Goal: Task Accomplishment & Management: Manage account settings

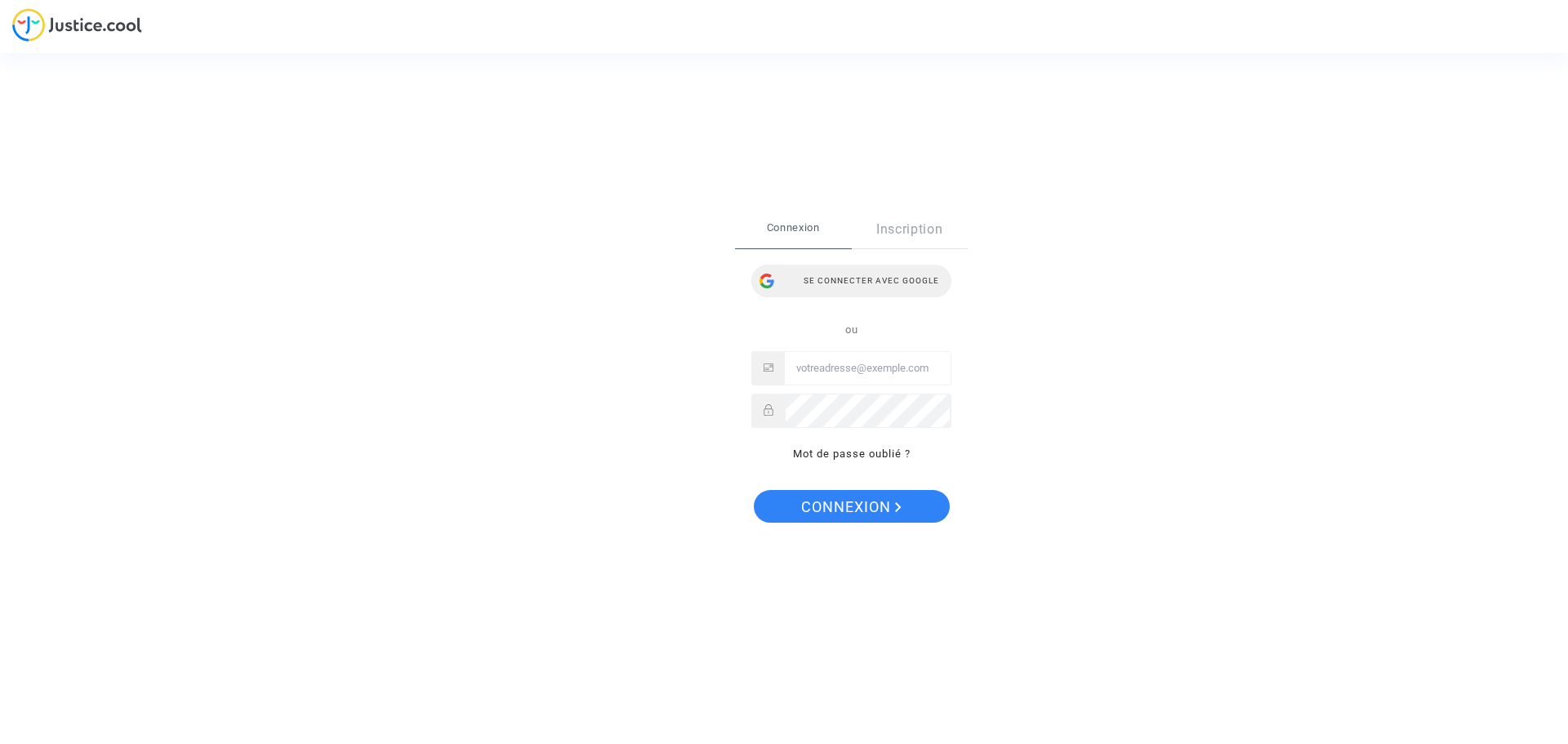
click at [909, 285] on div "Se connecter avec Google" at bounding box center [850, 281] width 200 height 32
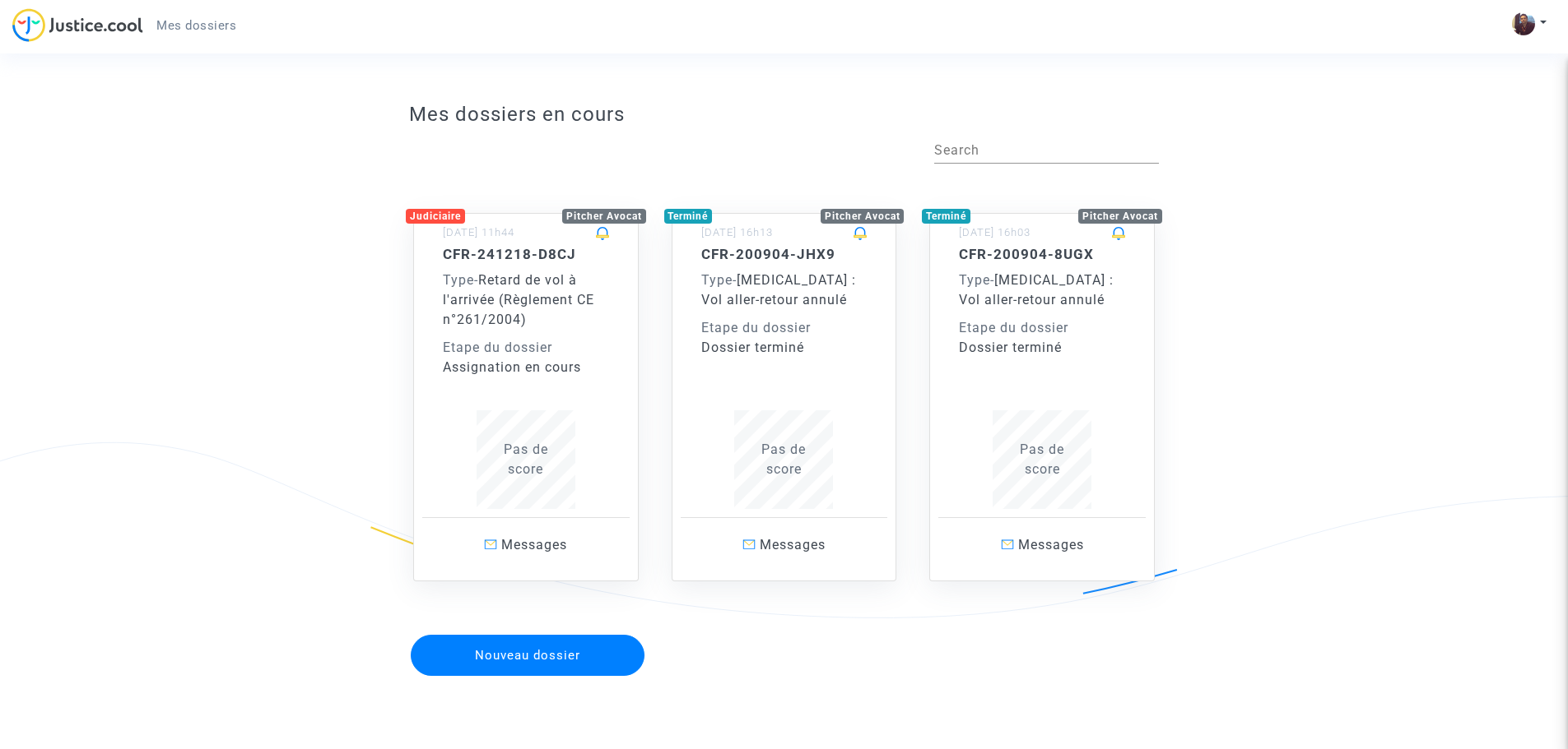
click at [541, 346] on div "Etape du dossier" at bounding box center [525, 348] width 166 height 19
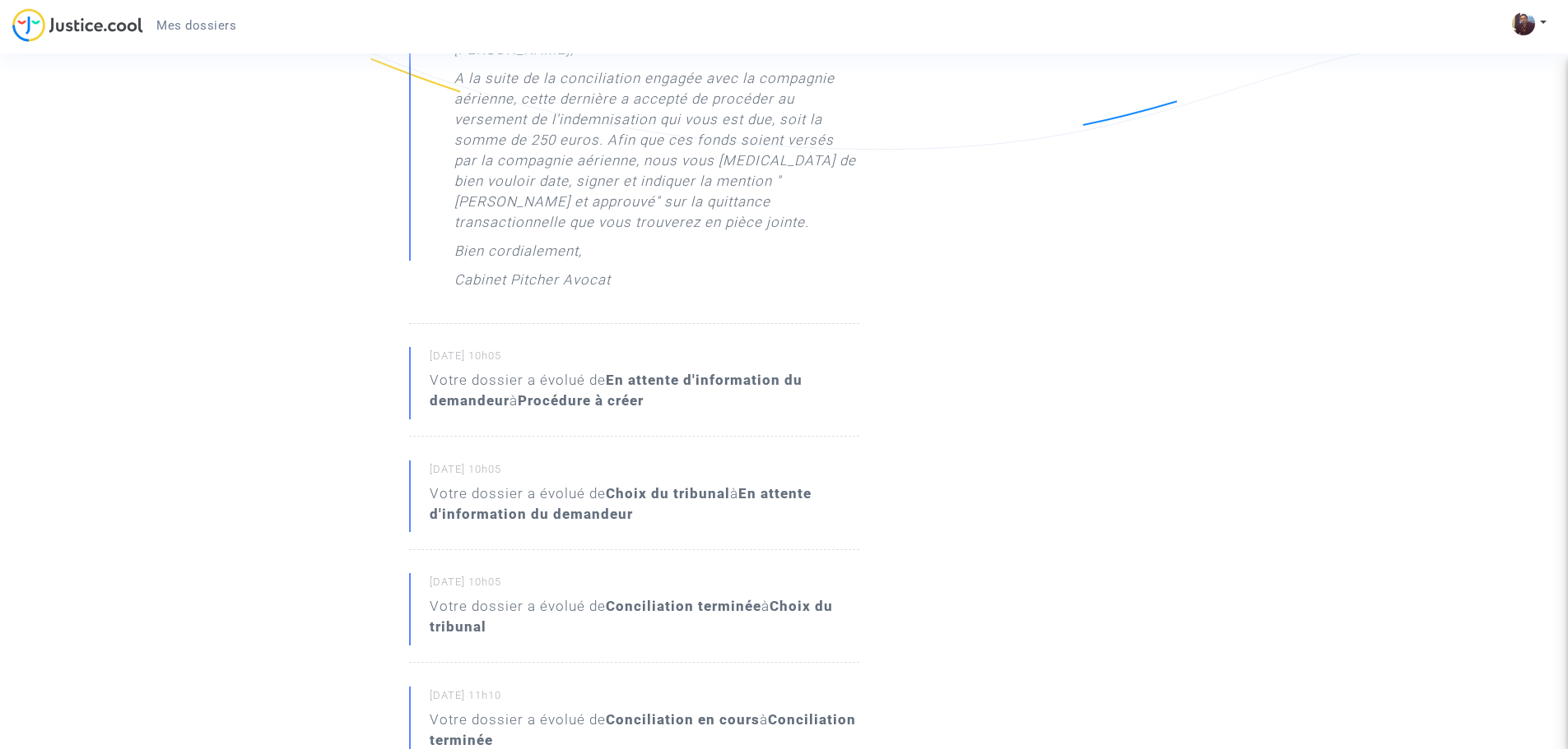
scroll to position [493, 0]
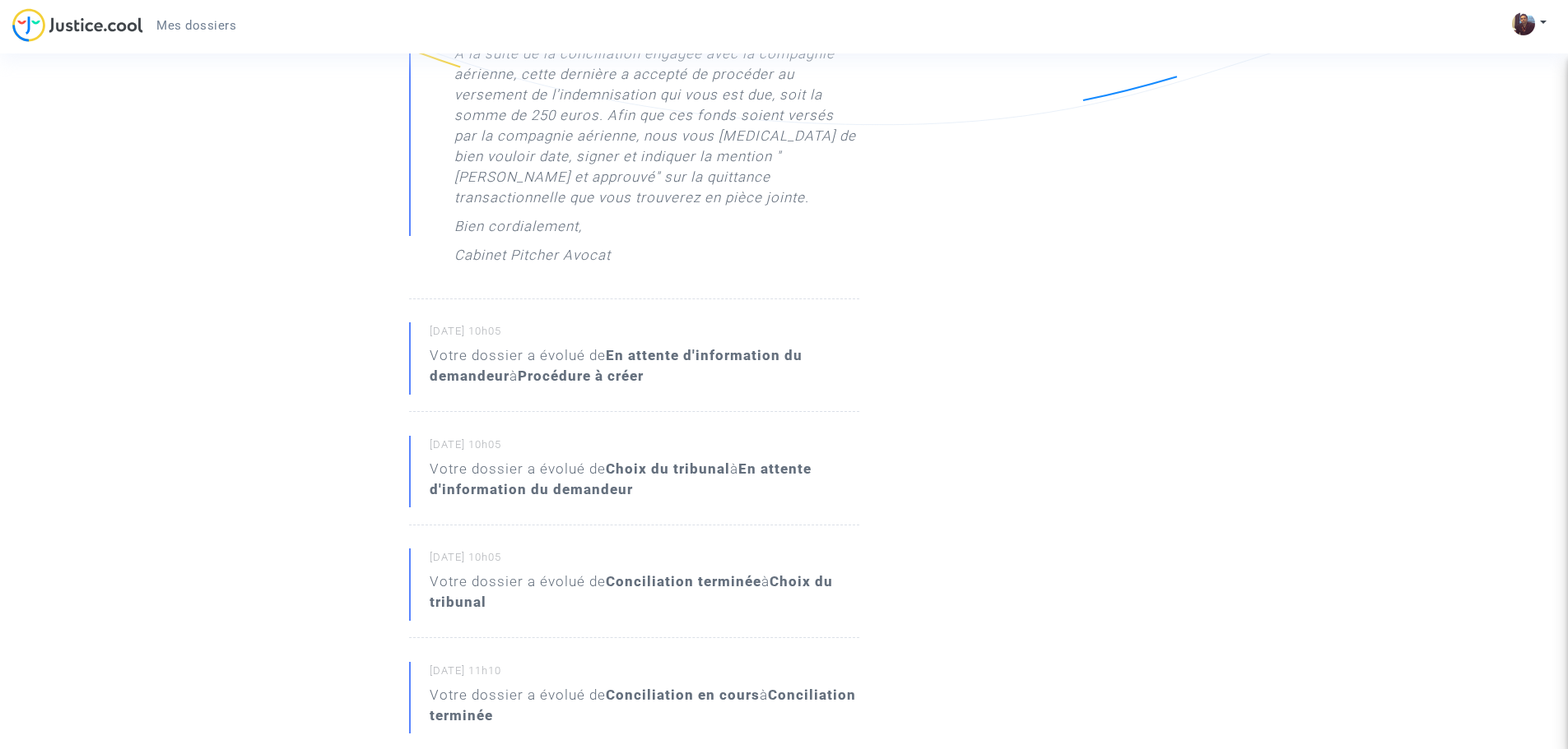
click at [706, 83] on p "A la suite de la conciliation engagée avec la compagnie aérienne, cette dernièr…" at bounding box center [657, 130] width 405 height 172
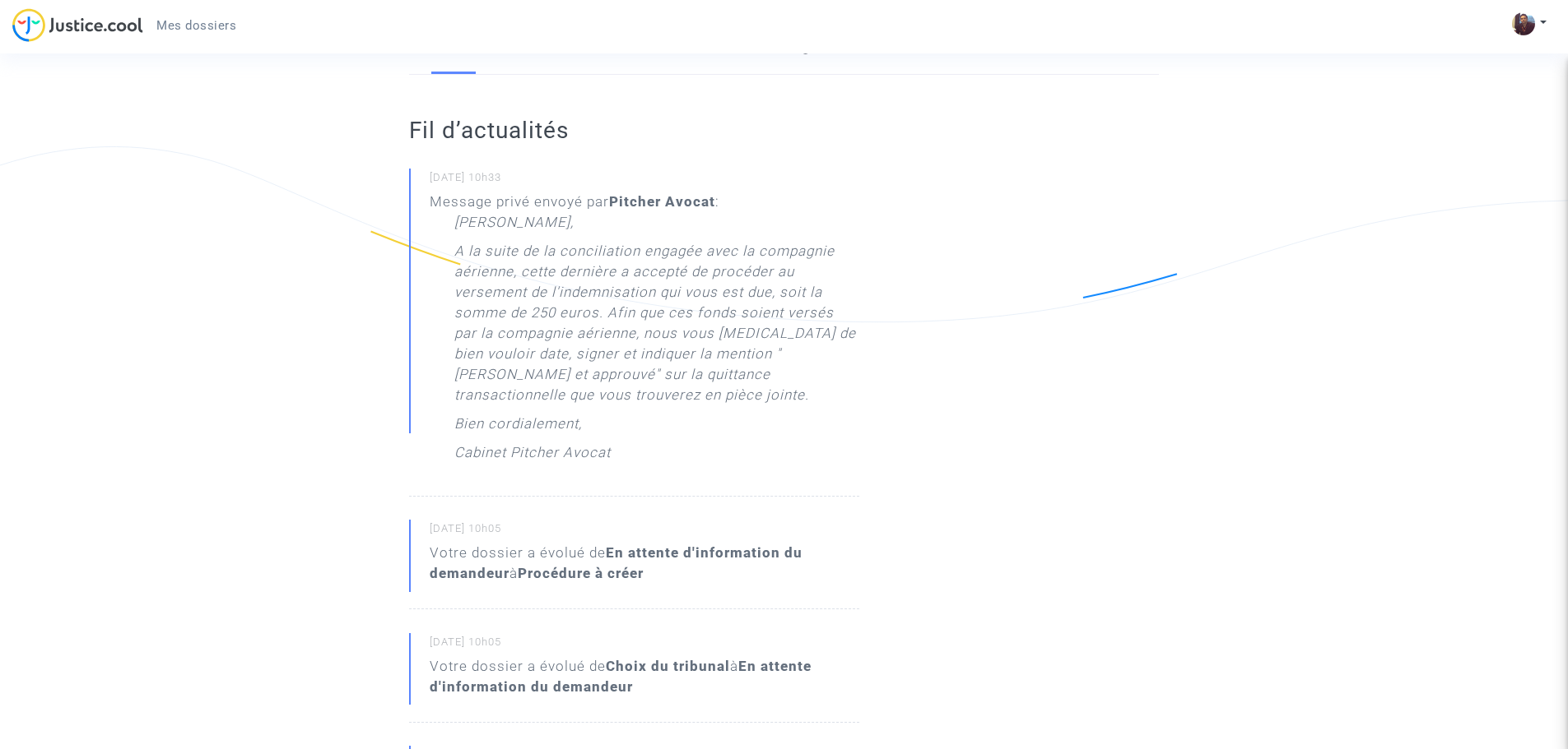
scroll to position [0, 0]
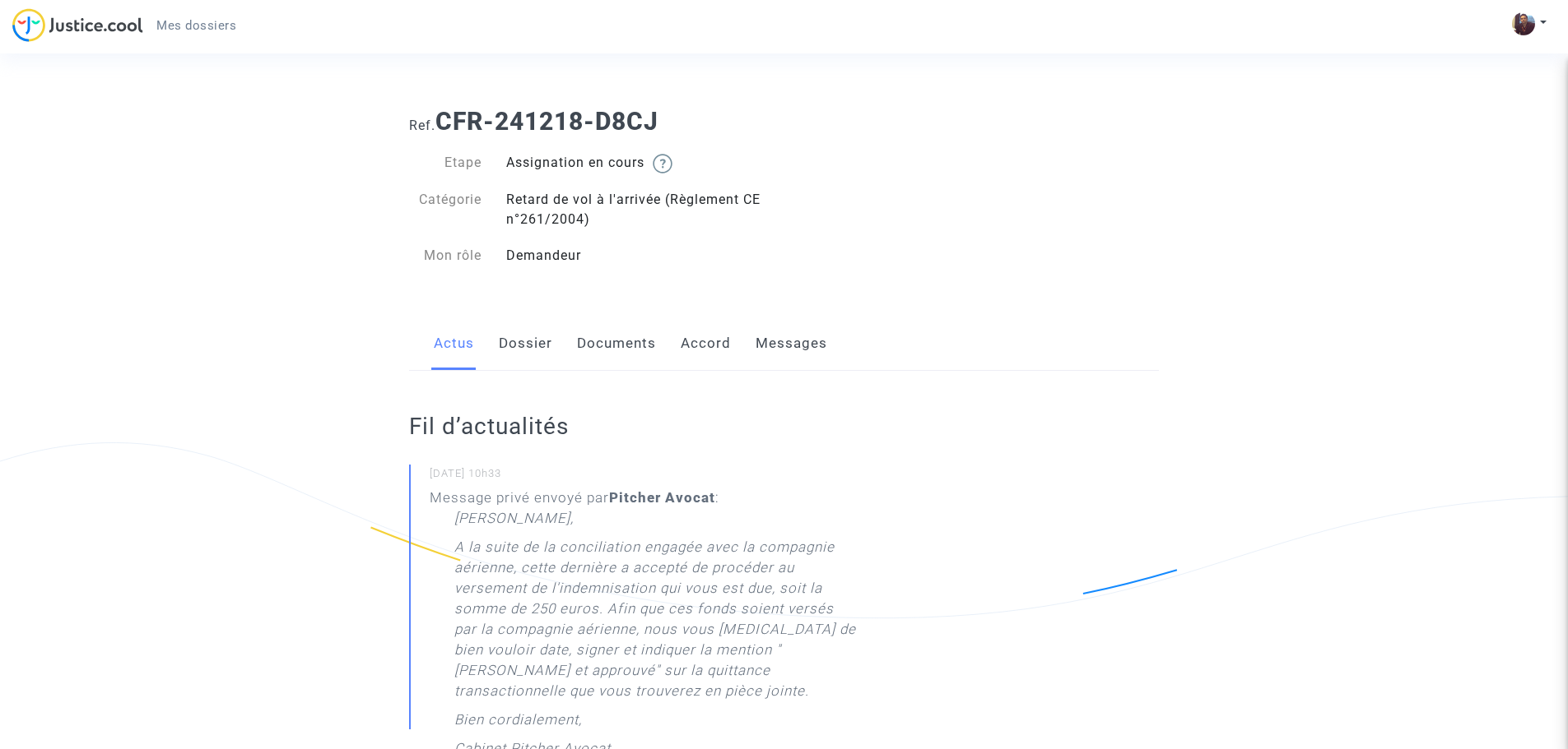
click at [523, 354] on link "Dossier" at bounding box center [526, 344] width 54 height 55
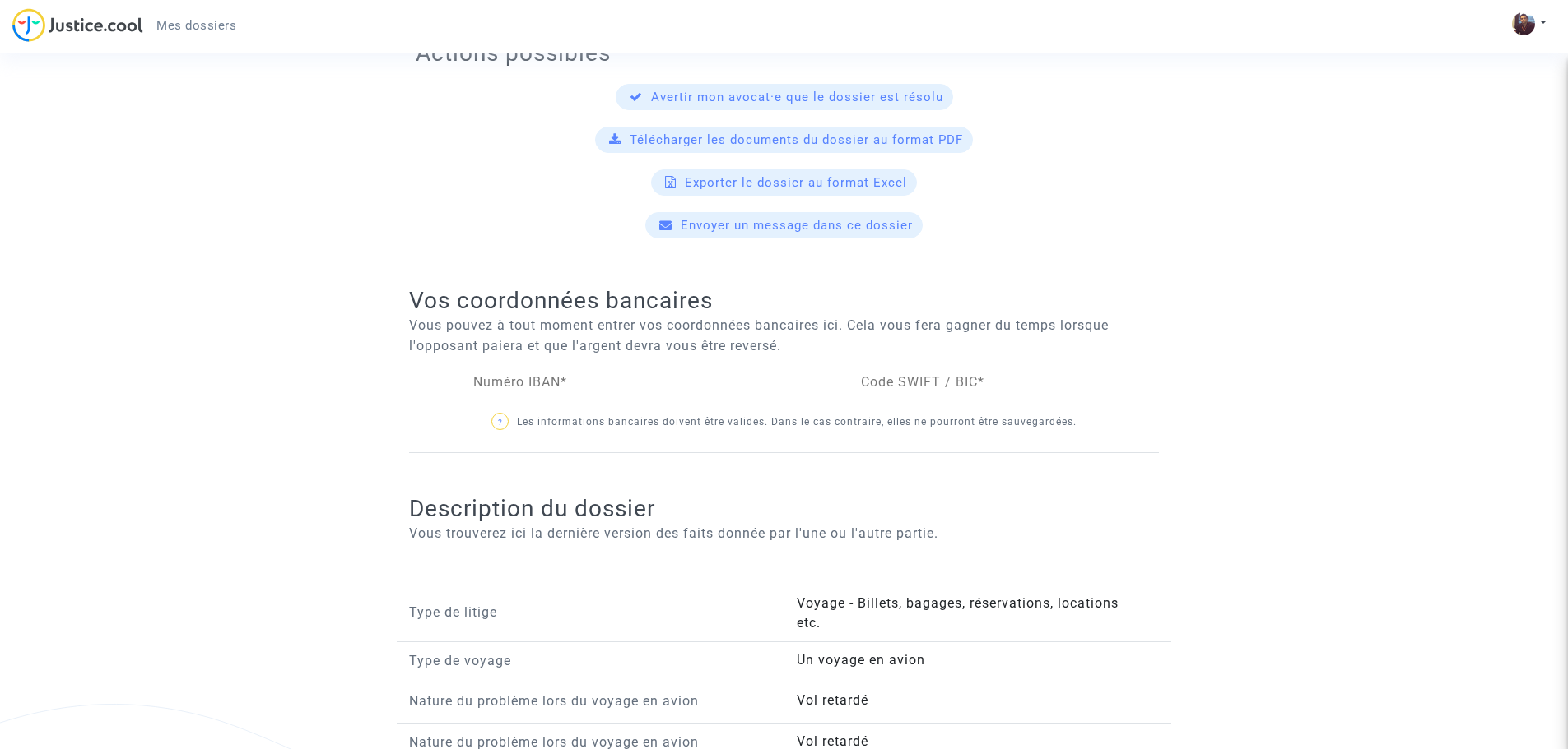
scroll to position [634, 0]
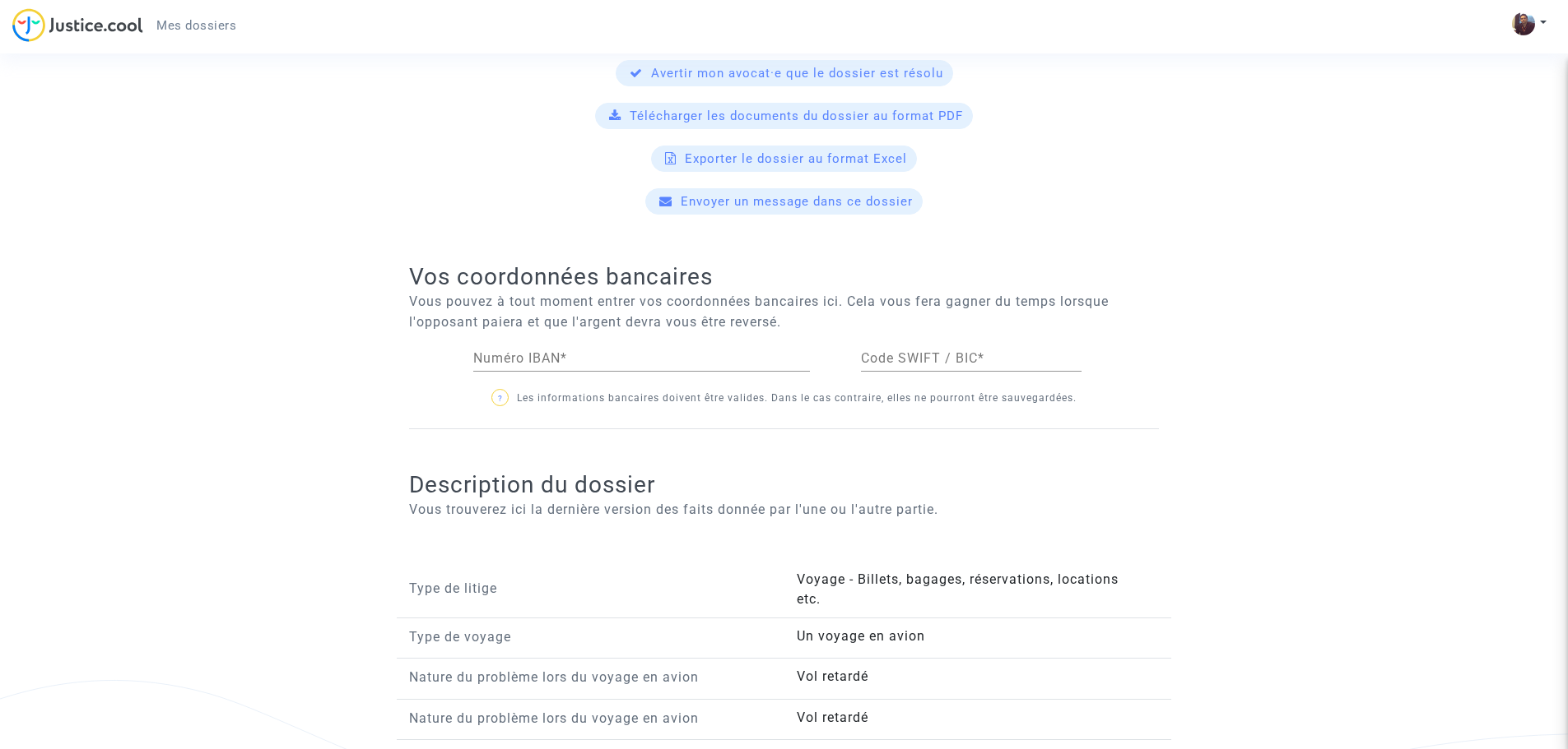
click at [589, 362] on input "Numéro IBAN *" at bounding box center [641, 359] width 337 height 15
paste input "FR76 3000 3004 1000 0504 3780 690"
click at [523, 358] on input "FR76 3000 3004 1000 0504 3780 690" at bounding box center [641, 359] width 337 height 15
click at [512, 355] on input "FR76 3000 3004 1000 0504 3780 690" at bounding box center [641, 359] width 337 height 15
type input "[FINANCIAL_ID]"
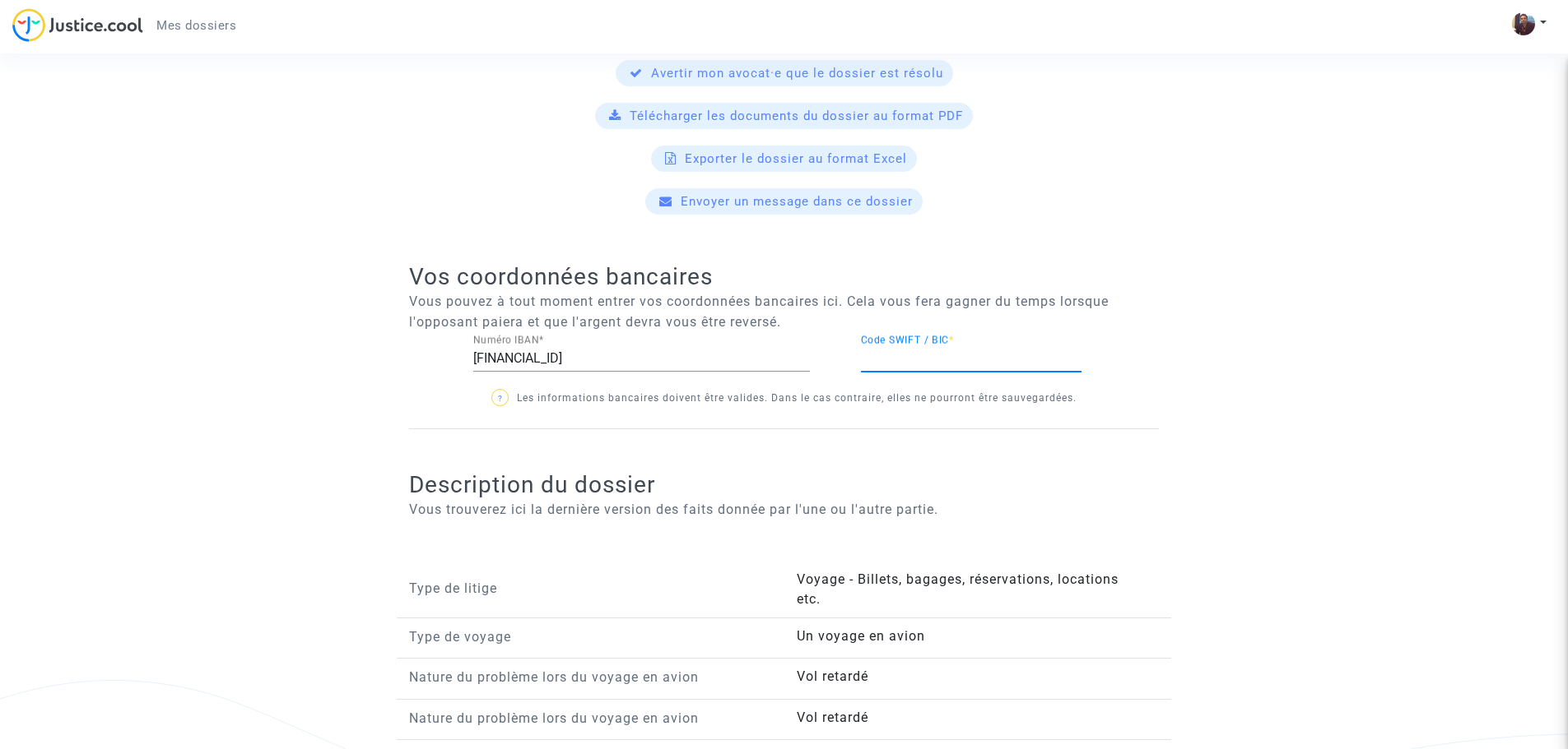
click at [899, 363] on input "Code SWIFT / BIC *" at bounding box center [971, 359] width 221 height 15
paste input "[SWIFT_CODE]"
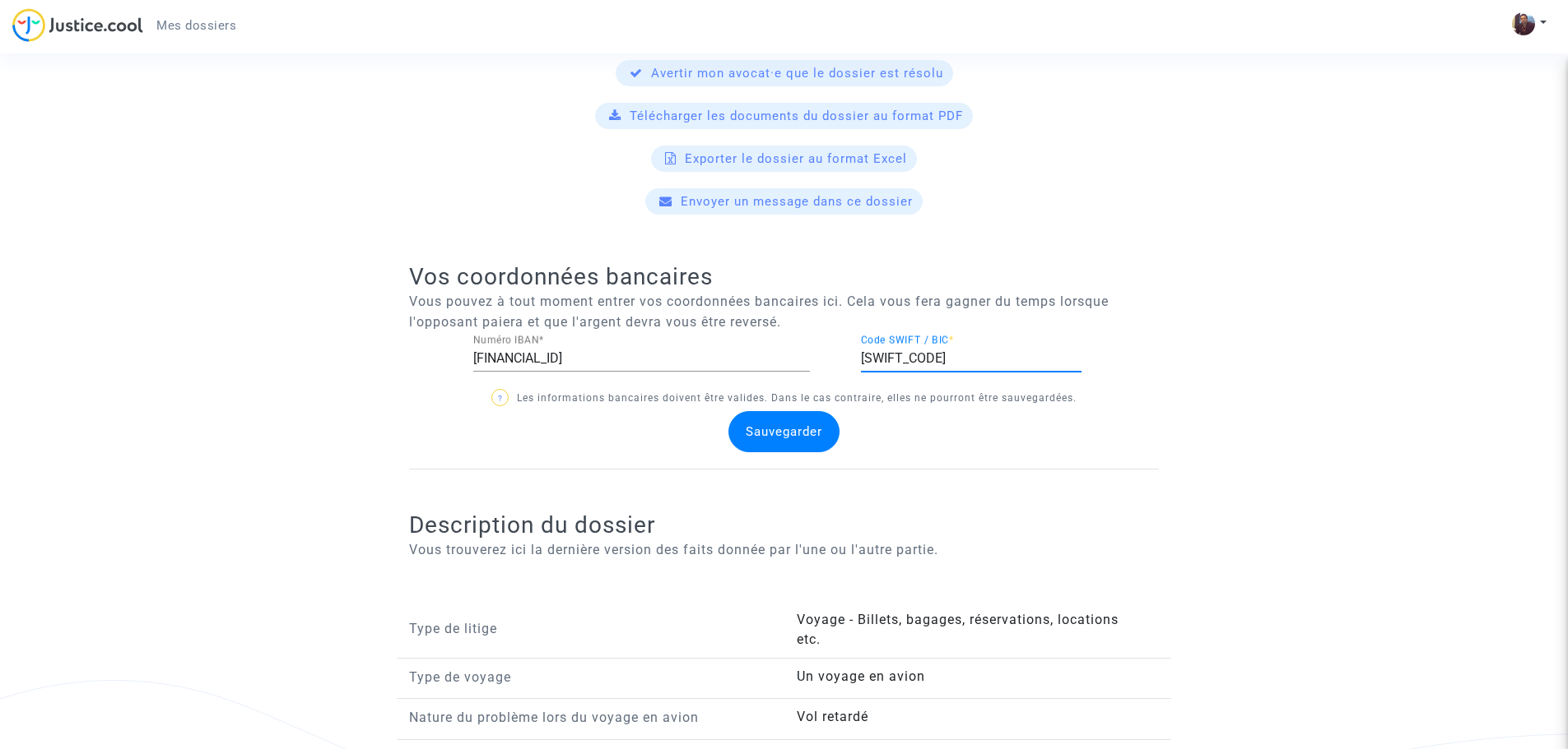
type input "[SWIFT_CODE]"
click at [793, 431] on span "Sauvegarder" at bounding box center [784, 432] width 77 height 15
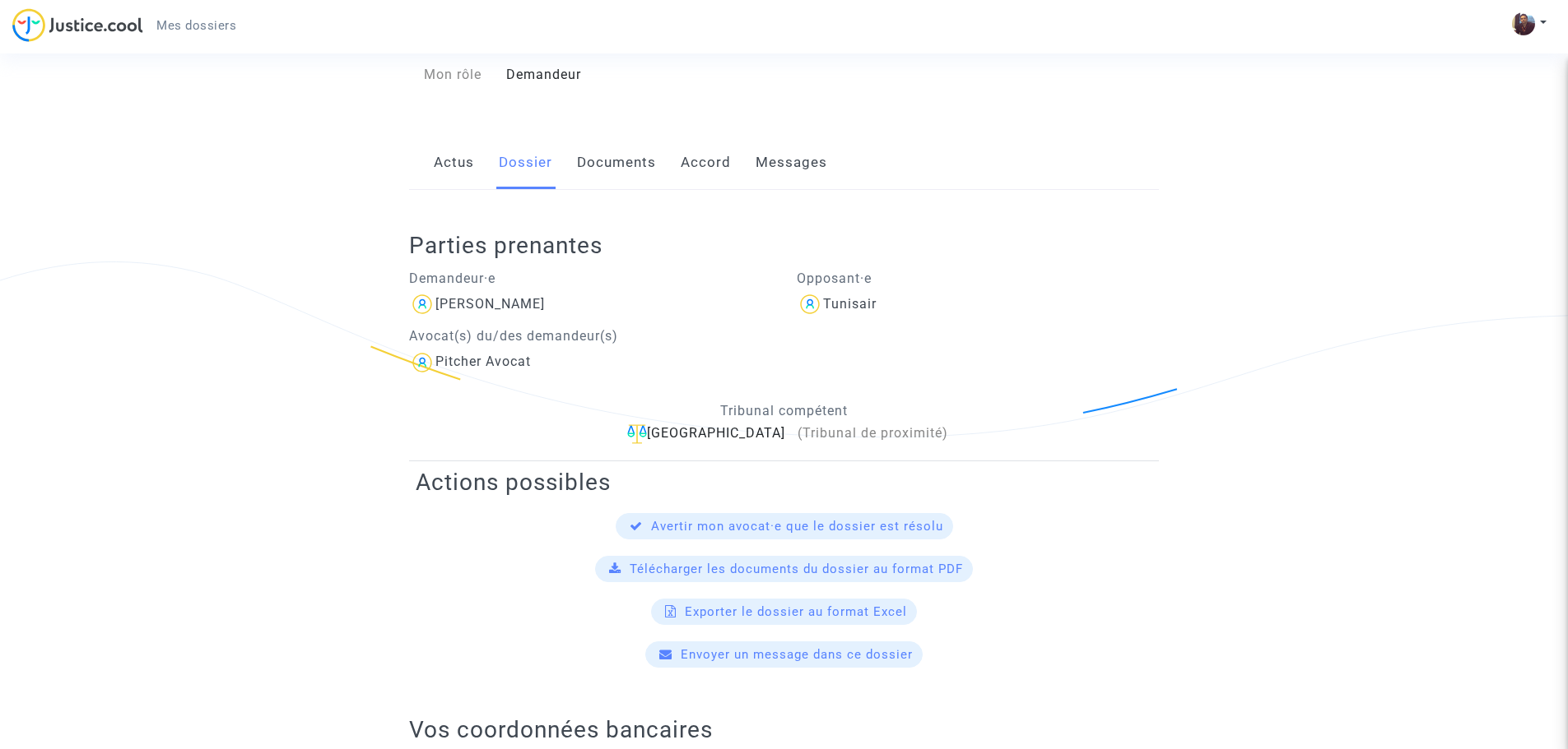
scroll to position [0, 0]
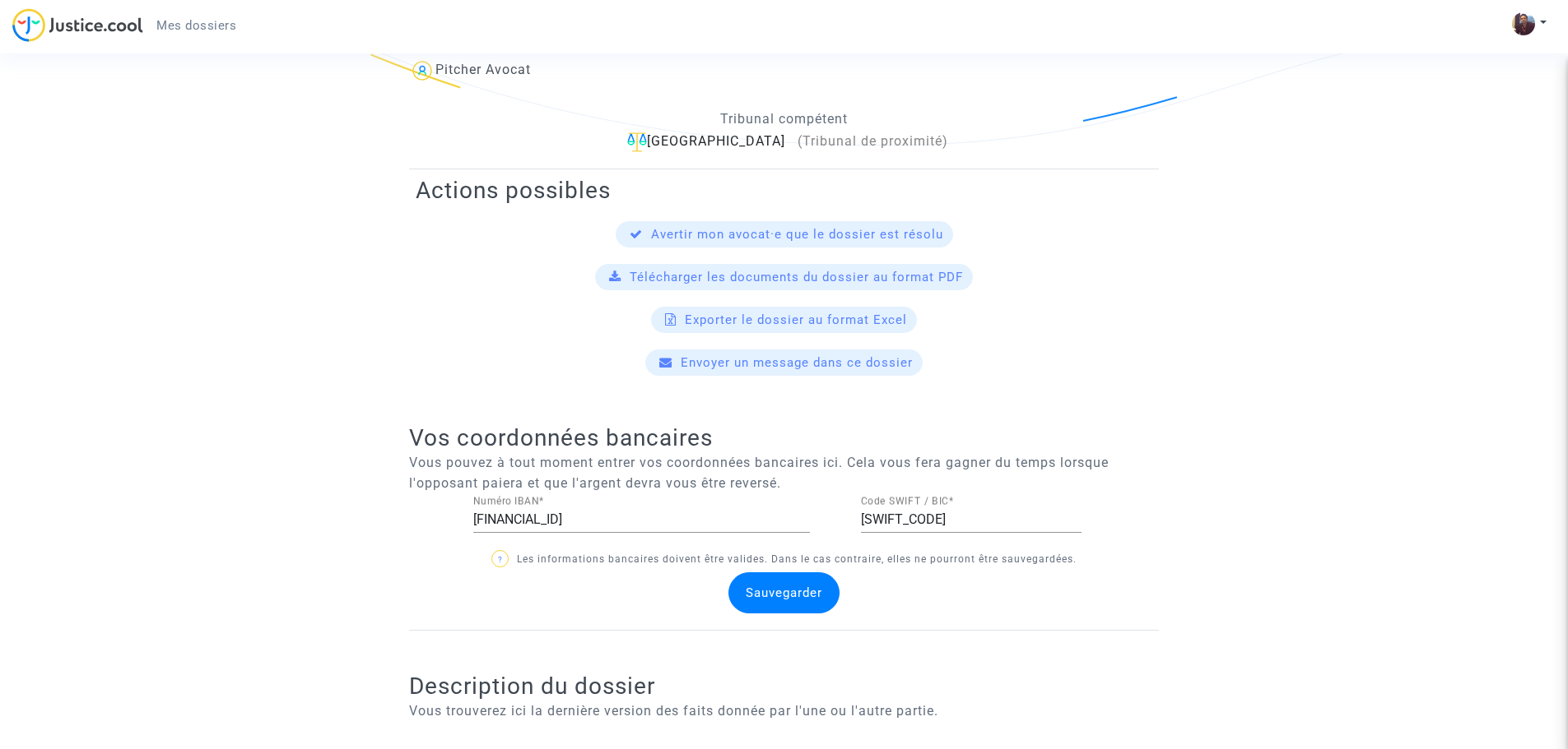
scroll to position [741, 0]
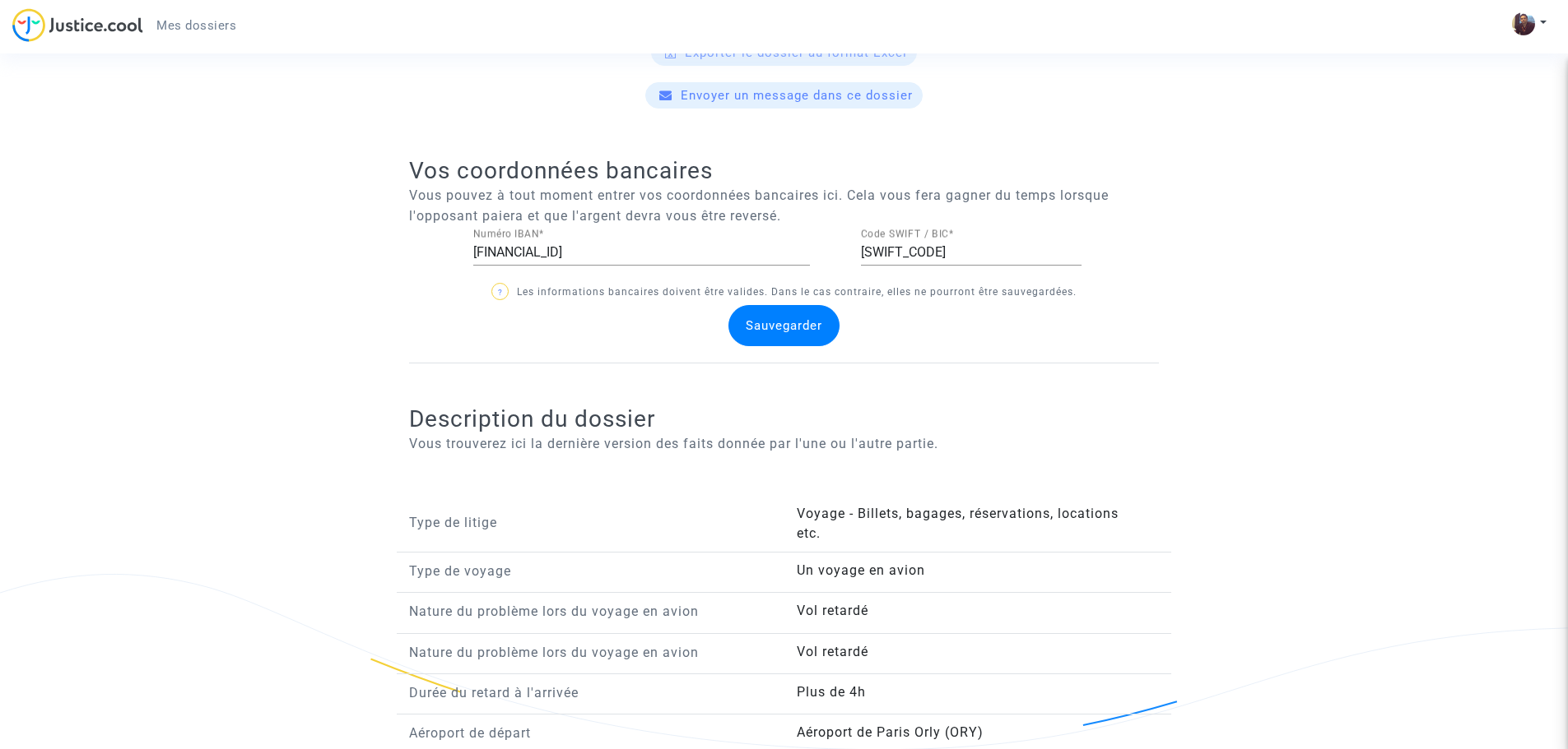
click at [762, 323] on span "Sauvegarder" at bounding box center [784, 325] width 77 height 15
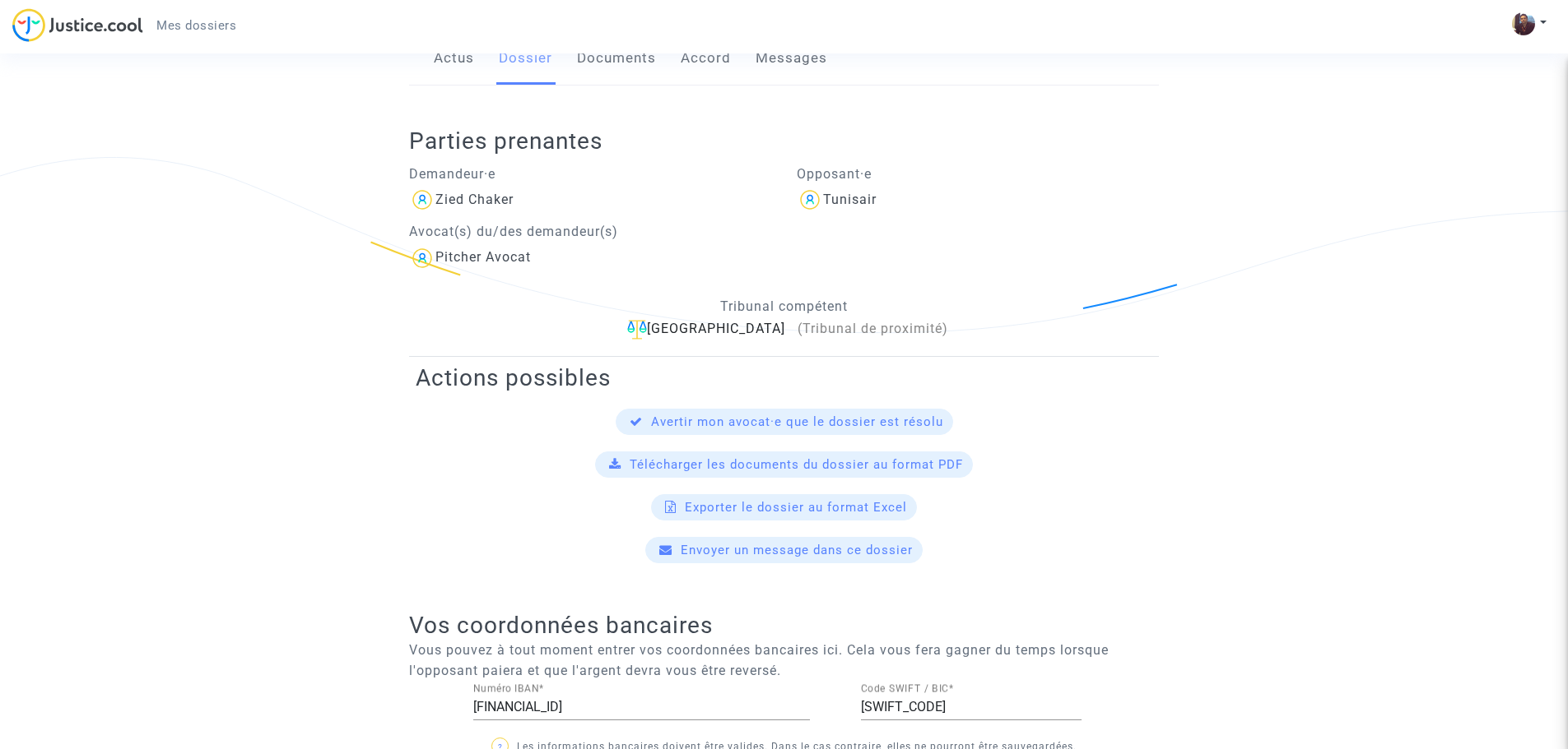
scroll to position [247, 0]
